Goal: Task Accomplishment & Management: Use online tool/utility

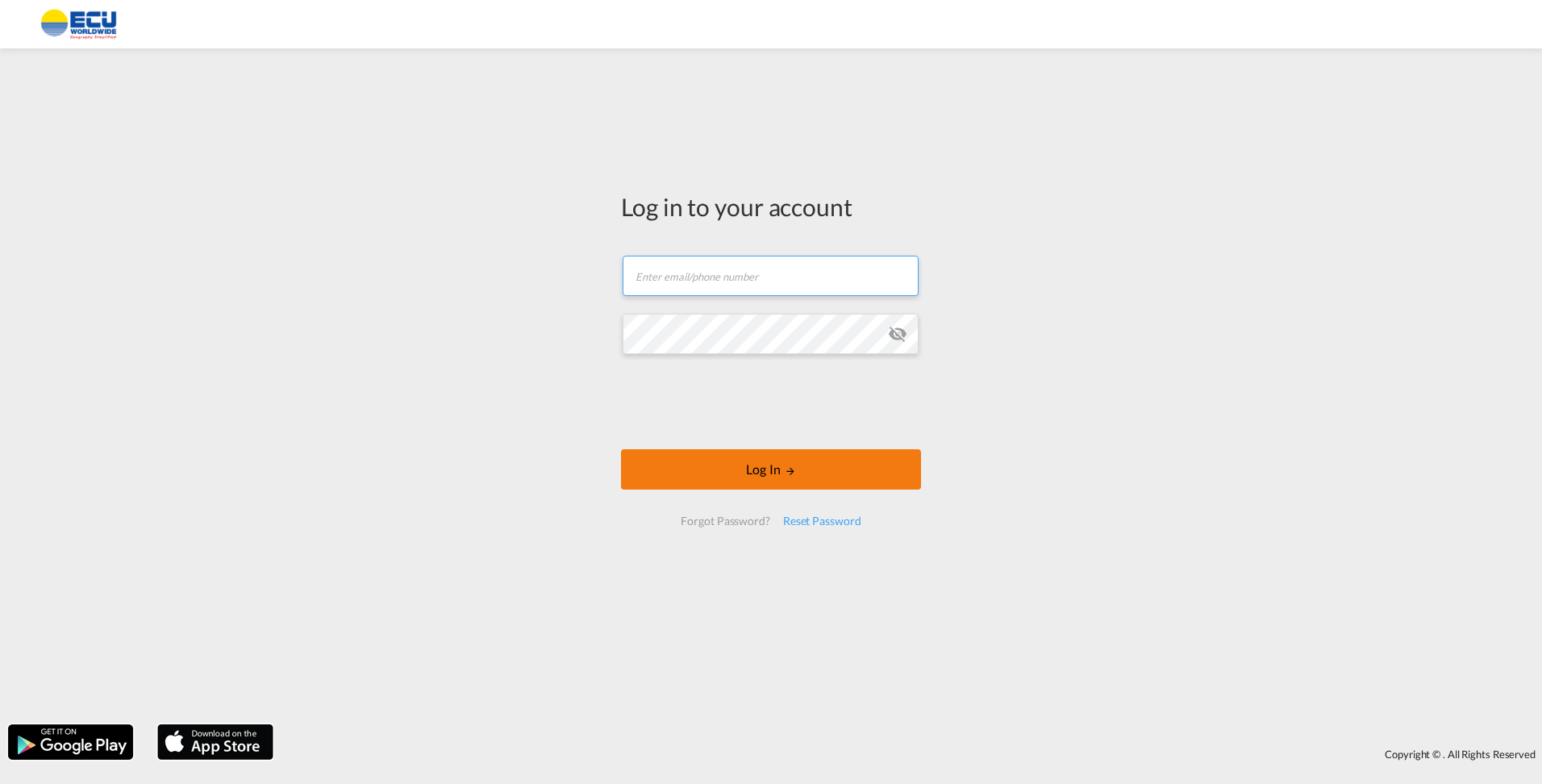
type input "AnjaVerbeeck@Ecuworldwide.com"
click at [735, 473] on button "Log In" at bounding box center [771, 469] width 300 height 40
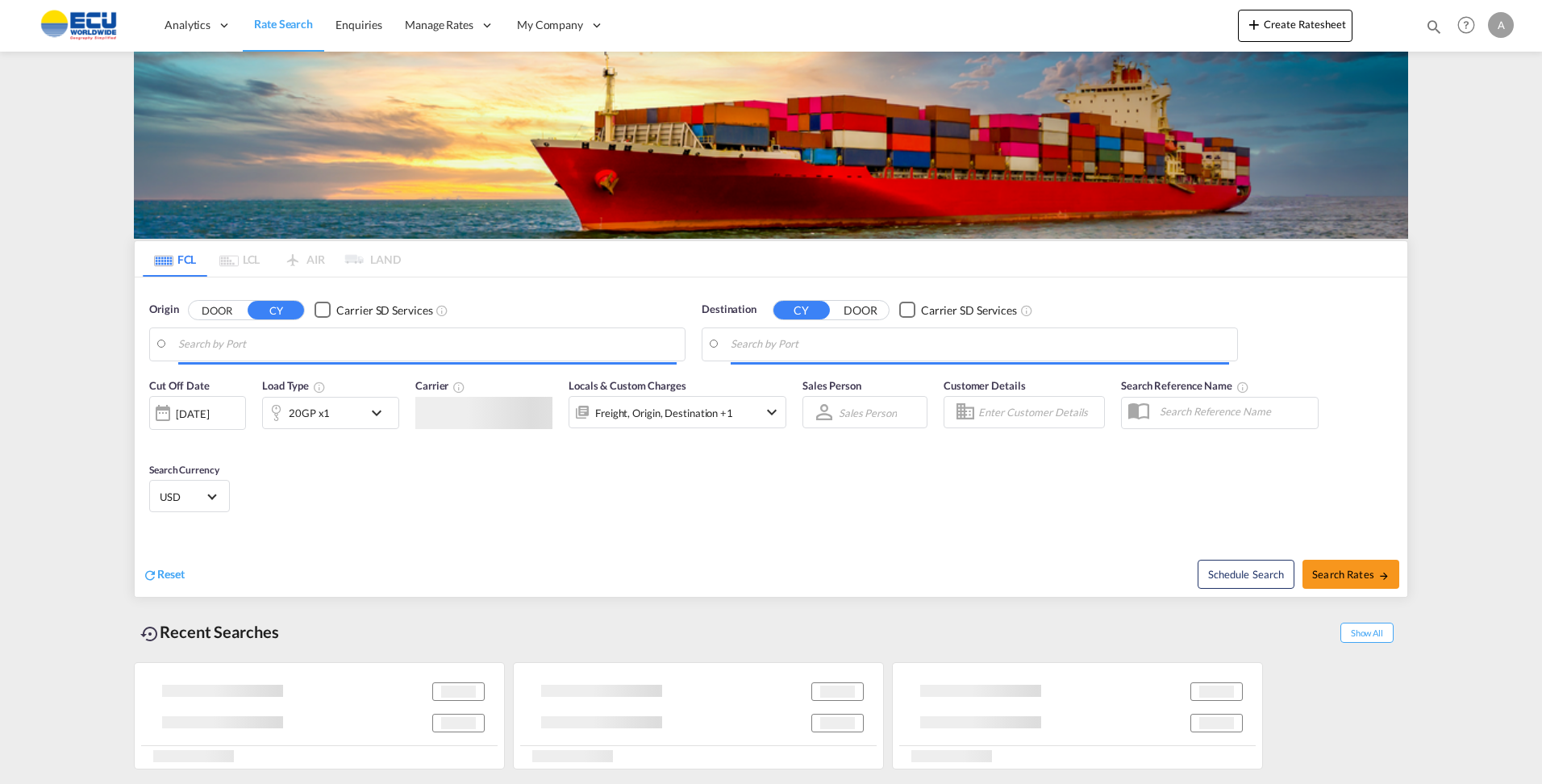
type input "[GEOGRAPHIC_DATA], BEANR"
type input "[GEOGRAPHIC_DATA], [GEOGRAPHIC_DATA], [GEOGRAPHIC_DATA]"
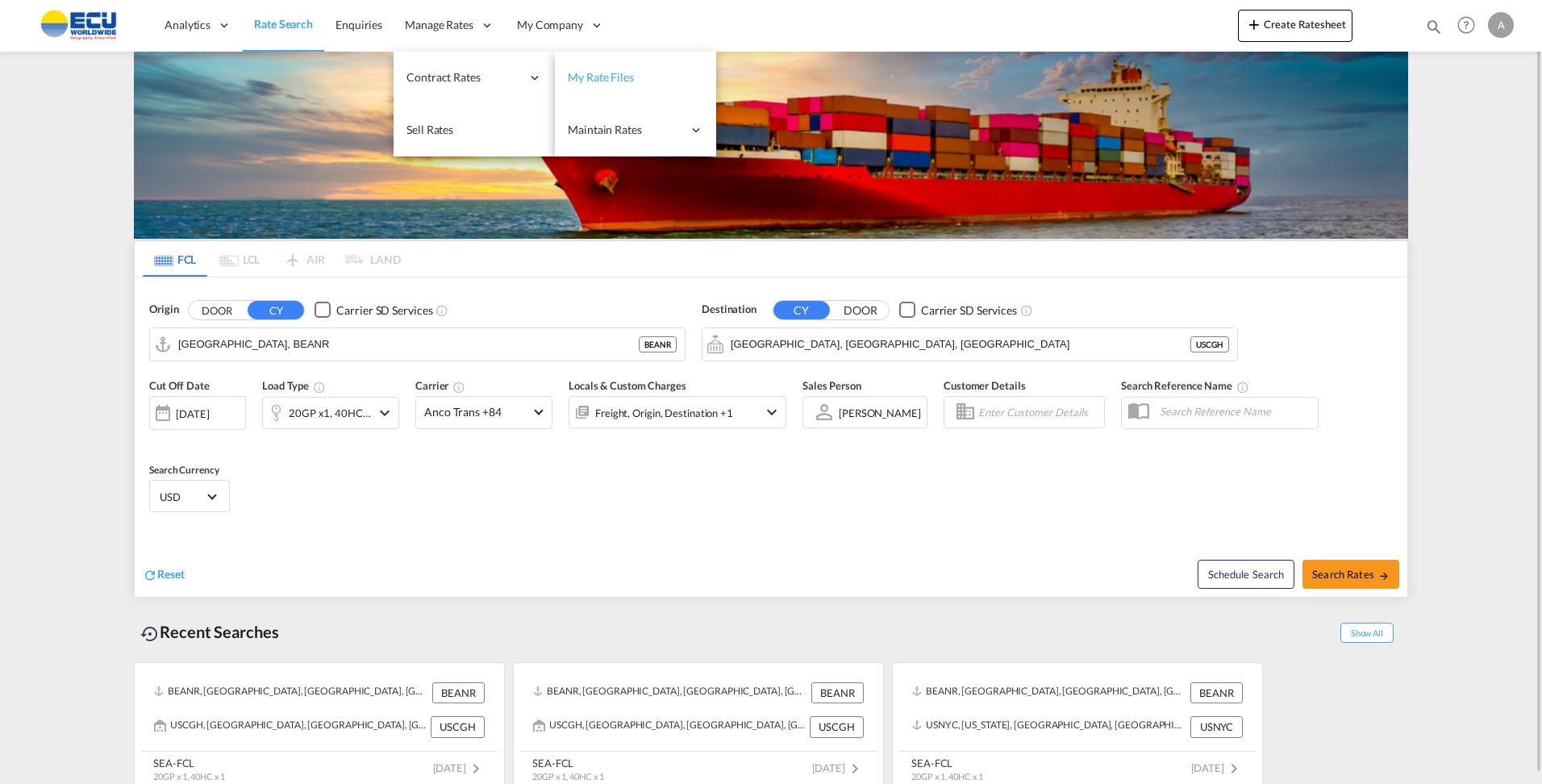
click at [581, 81] on span "My Rate Files" at bounding box center [601, 77] width 66 height 14
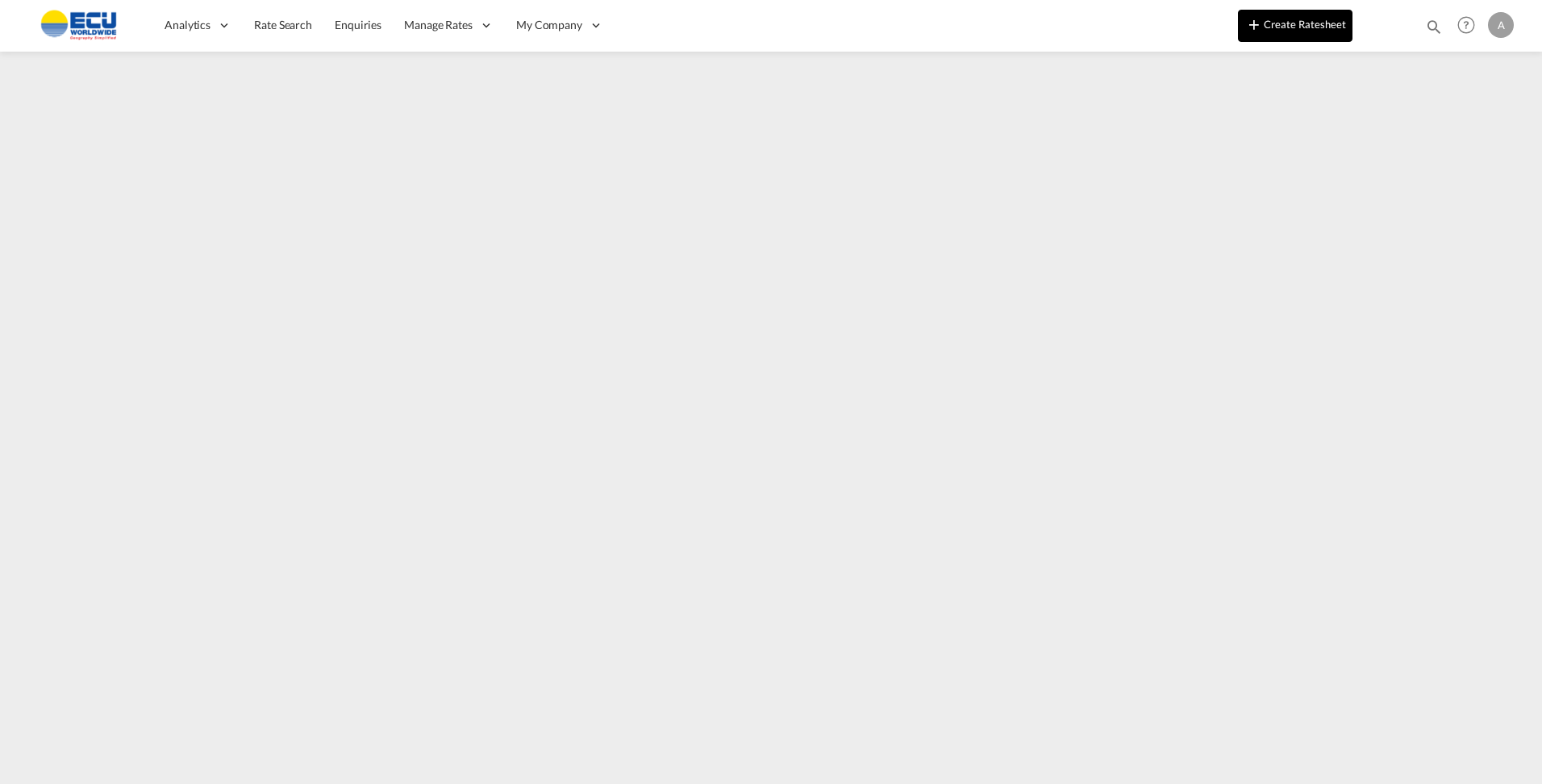
click at [1304, 22] on button "Create Ratesheet" at bounding box center [1295, 25] width 114 height 32
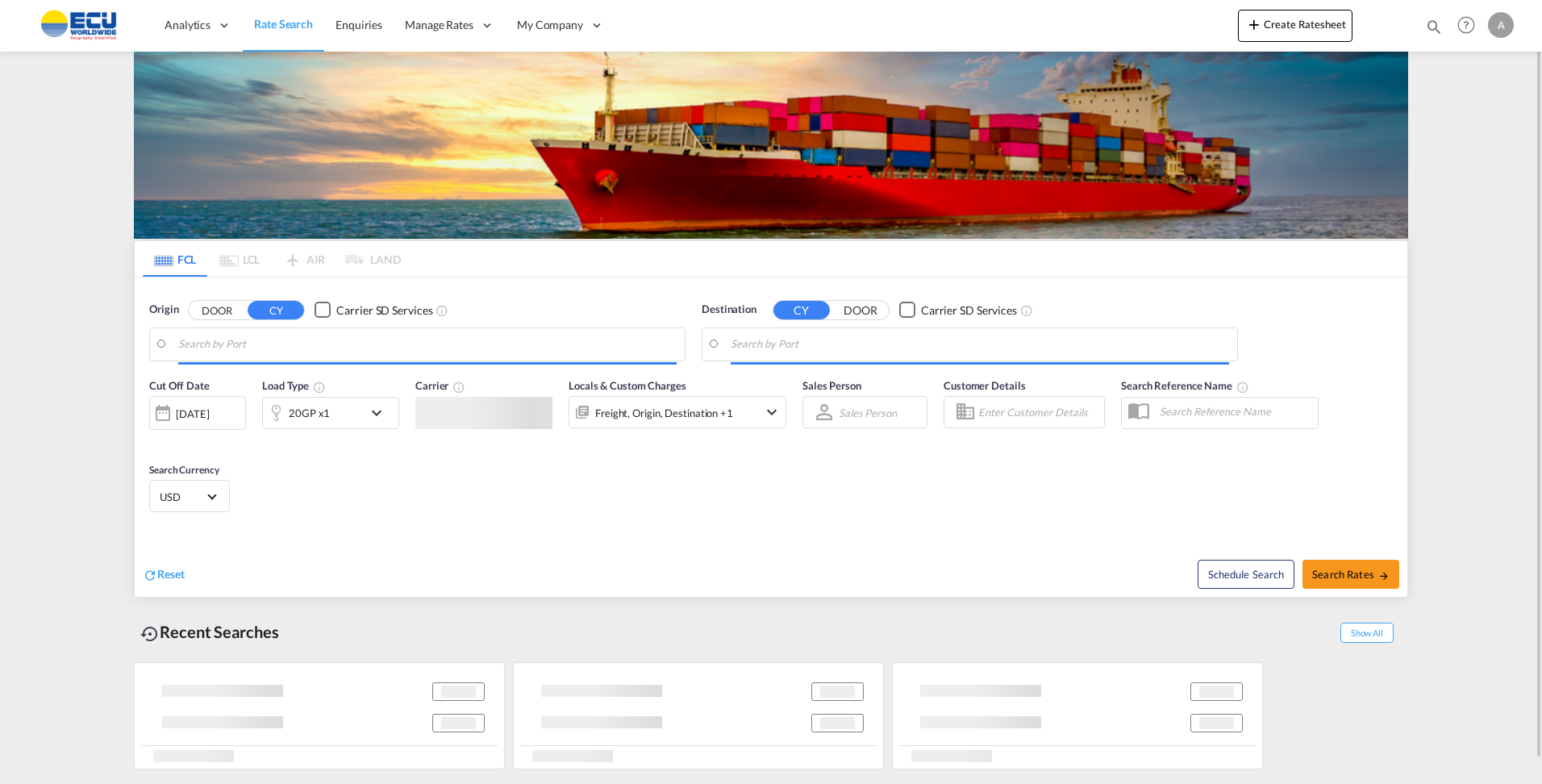
type input "[GEOGRAPHIC_DATA], BEANR"
type input "[GEOGRAPHIC_DATA], [GEOGRAPHIC_DATA], [GEOGRAPHIC_DATA]"
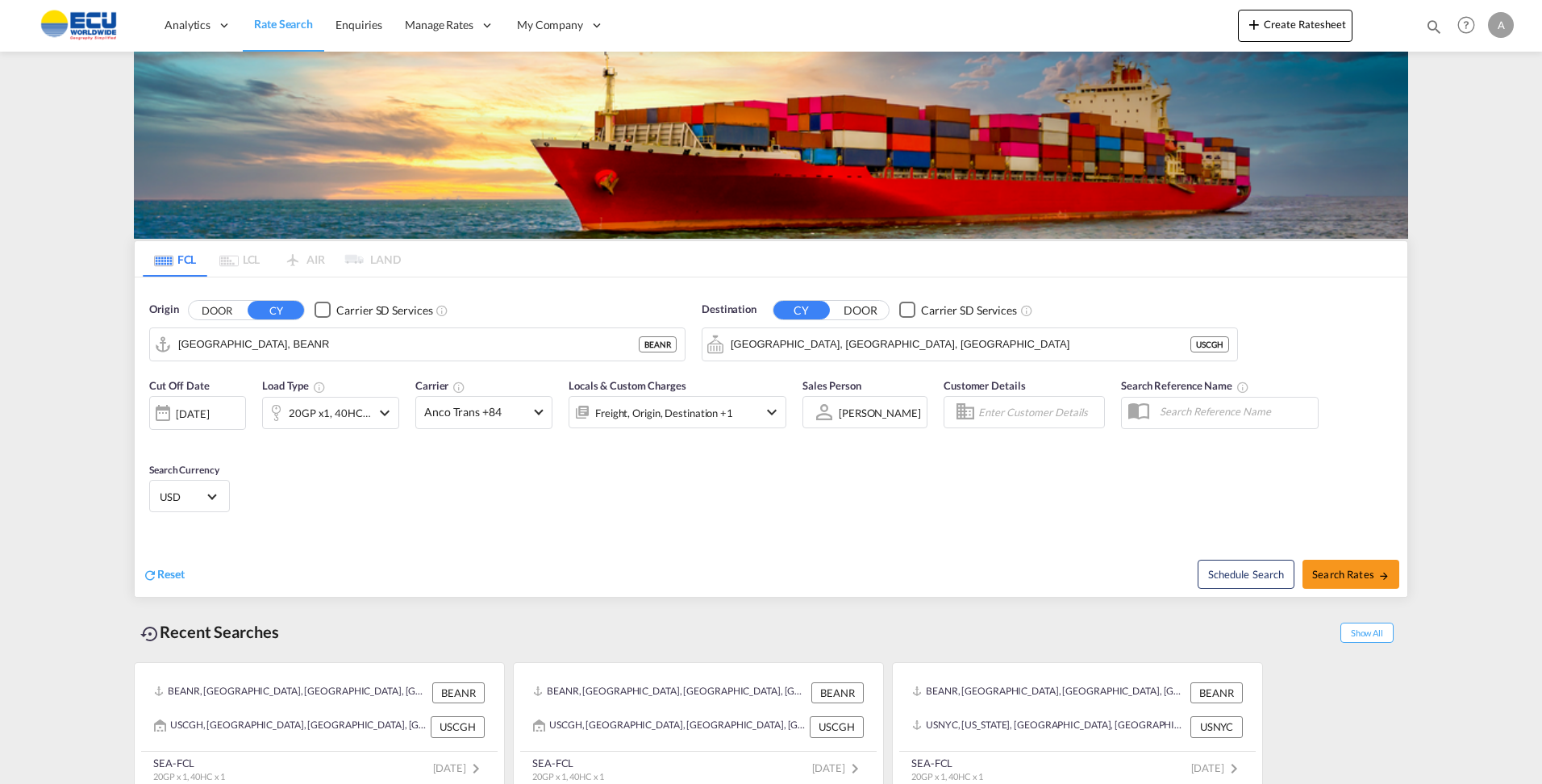
click at [1499, 181] on md-content "Analytics Reports Dashboard Rate Search Enquiries Manage Rates Contract Rates" at bounding box center [771, 392] width 1542 height 784
click at [1440, 283] on md-content "Analytics Reports Dashboard Rate Search Enquiries Manage Rates Contract Rates" at bounding box center [771, 392] width 1542 height 784
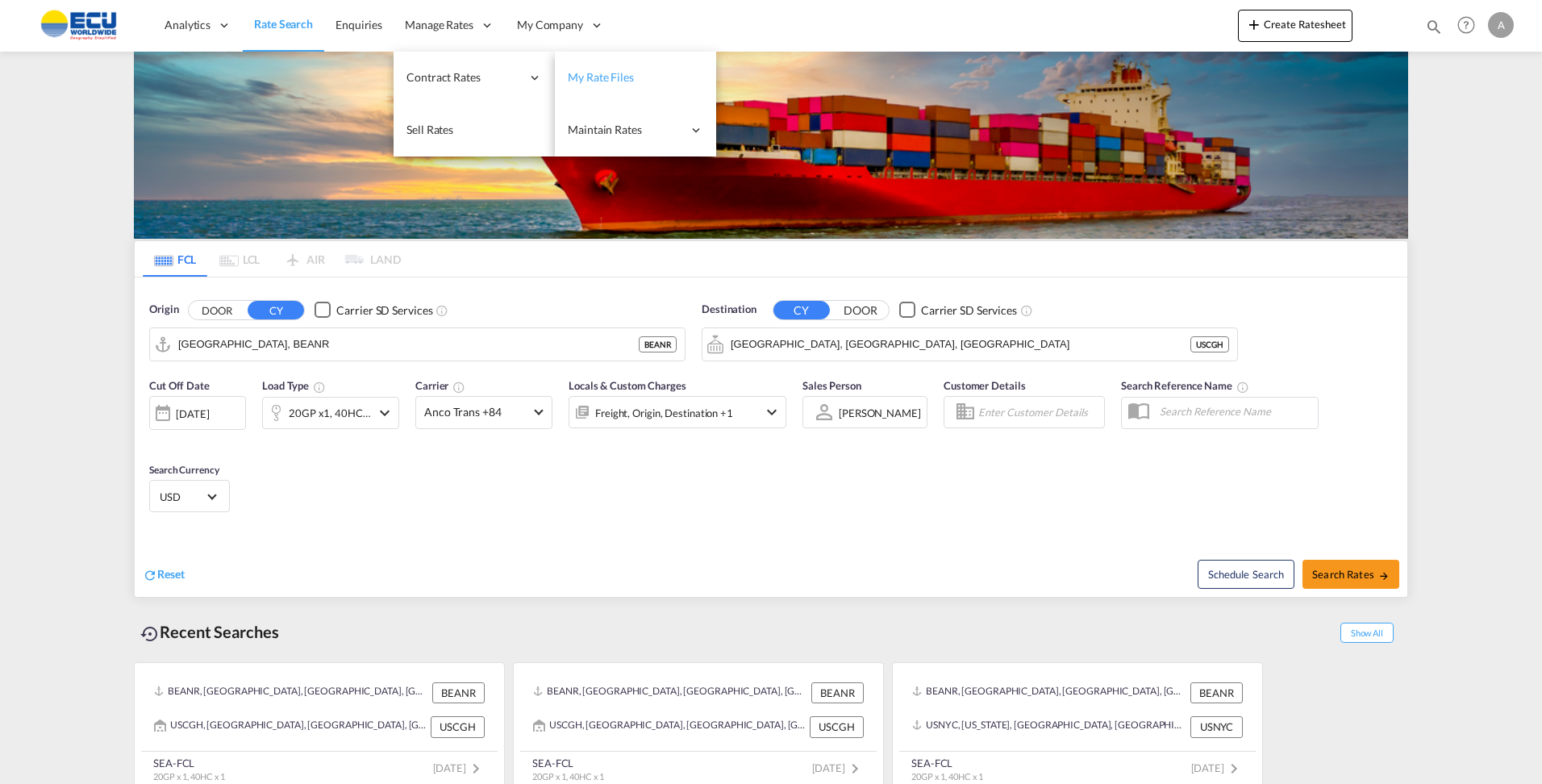
click at [633, 86] on link "My Rate Files" at bounding box center [635, 78] width 161 height 52
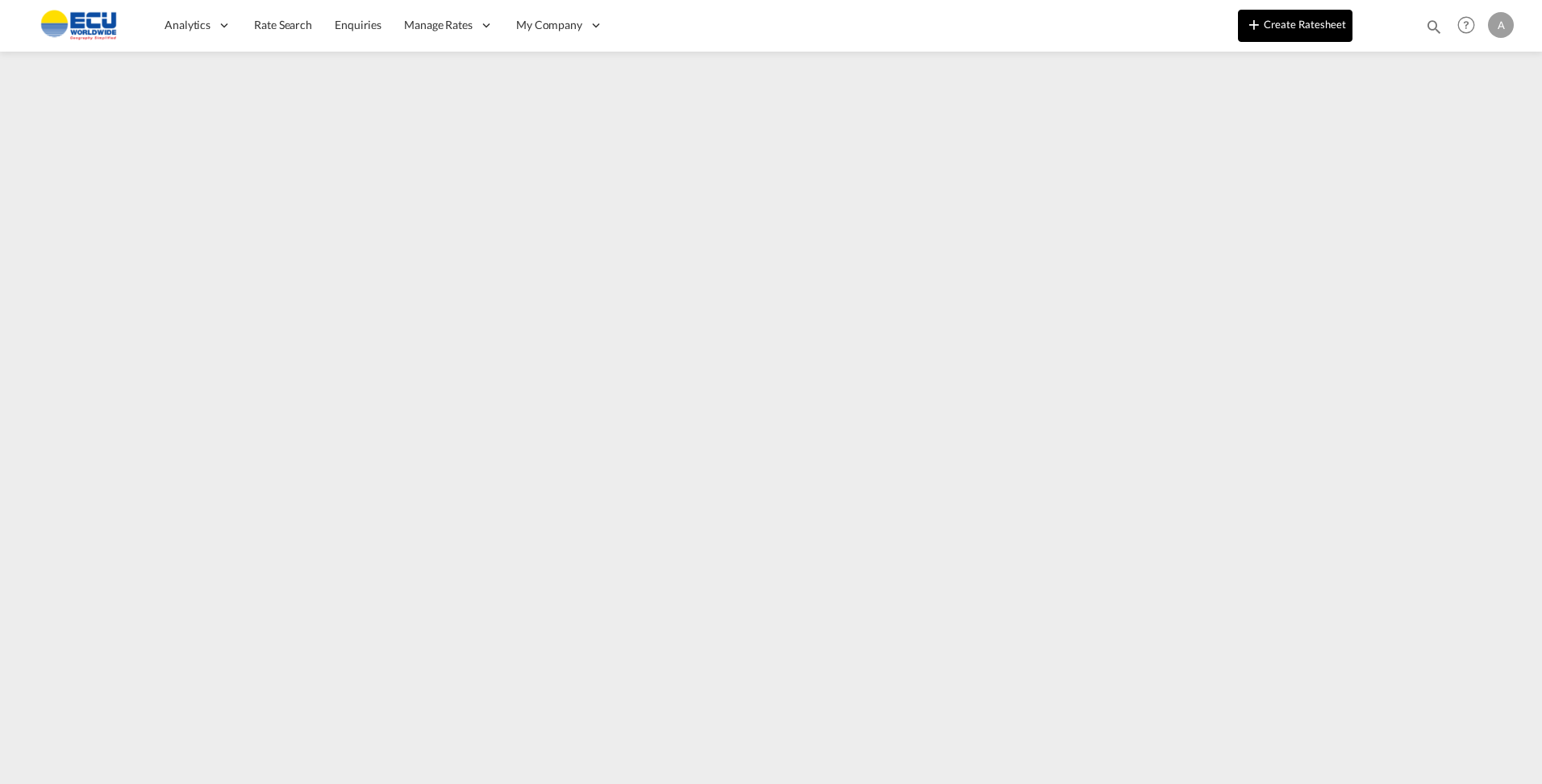
click at [1282, 29] on button "Create Ratesheet" at bounding box center [1295, 25] width 114 height 32
